Goal: Use online tool/utility

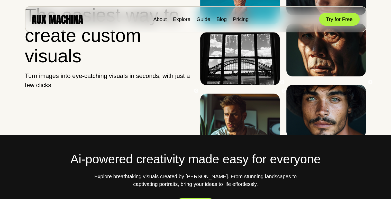
scroll to position [77, 0]
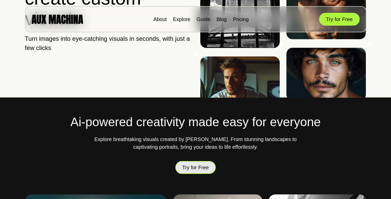
click at [188, 170] on button "Try for Free" at bounding box center [195, 167] width 41 height 13
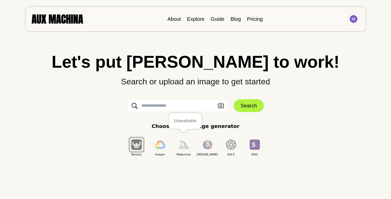
click at [180, 144] on img "button" at bounding box center [184, 145] width 10 height 8
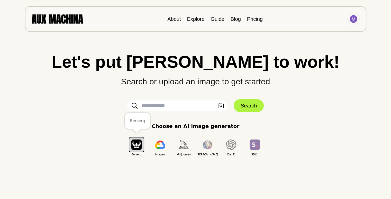
click at [133, 143] on img "button" at bounding box center [136, 145] width 10 height 10
drag, startPoint x: 159, startPoint y: 144, endPoint x: 311, endPoint y: 121, distance: 152.9
click at [311, 121] on div "Let's put Ai to work! Search or upload an image to get started Upload an Image …" at bounding box center [195, 104] width 370 height 103
click at [224, 106] on button "Upload an Image" at bounding box center [221, 105] width 8 height 7
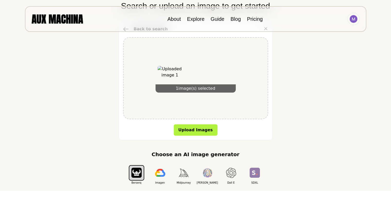
scroll to position [77, 0]
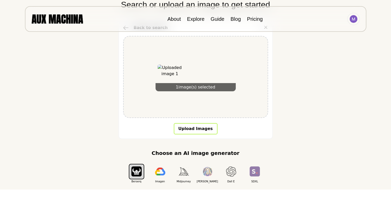
click at [188, 134] on button "Upload Images" at bounding box center [196, 128] width 44 height 11
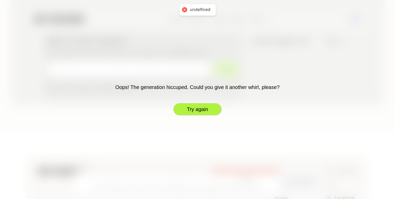
click at [203, 106] on button "Try again" at bounding box center [197, 109] width 49 height 13
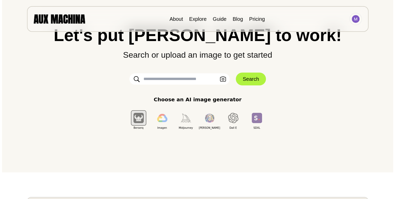
scroll to position [26, 0]
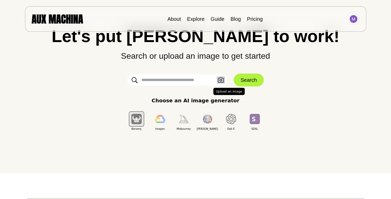
click at [220, 81] on icon "button" at bounding box center [221, 80] width 6 height 5
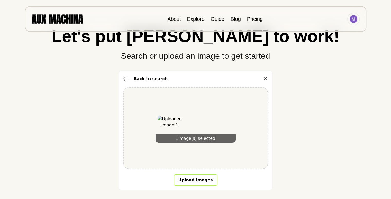
click at [187, 179] on button "Upload Images" at bounding box center [196, 180] width 44 height 11
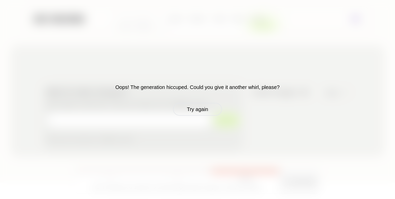
click at [368, 29] on div "Oops! The generation hiccuped. Could you give it another whirl, please? Try aga…" at bounding box center [197, 99] width 395 height 199
